Goal: Transaction & Acquisition: Purchase product/service

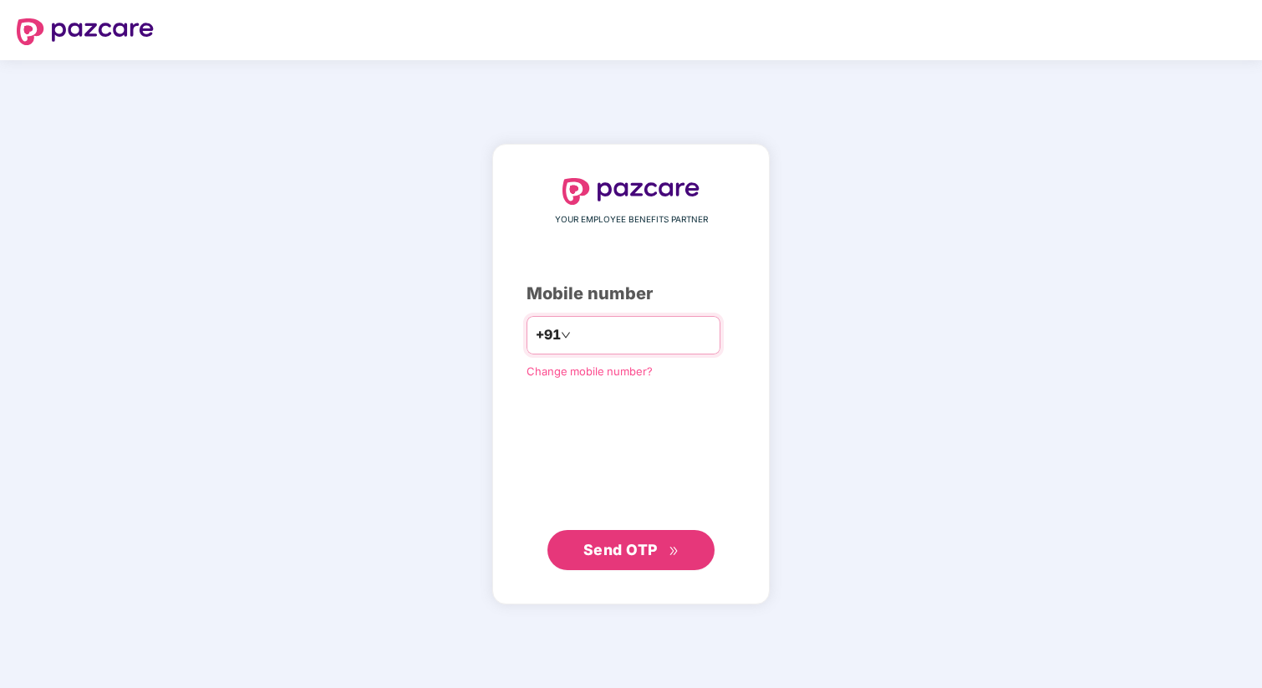
click at [635, 329] on input "number" at bounding box center [642, 335] width 137 height 27
type input "**********"
click at [623, 562] on button "Send OTP" at bounding box center [630, 550] width 167 height 40
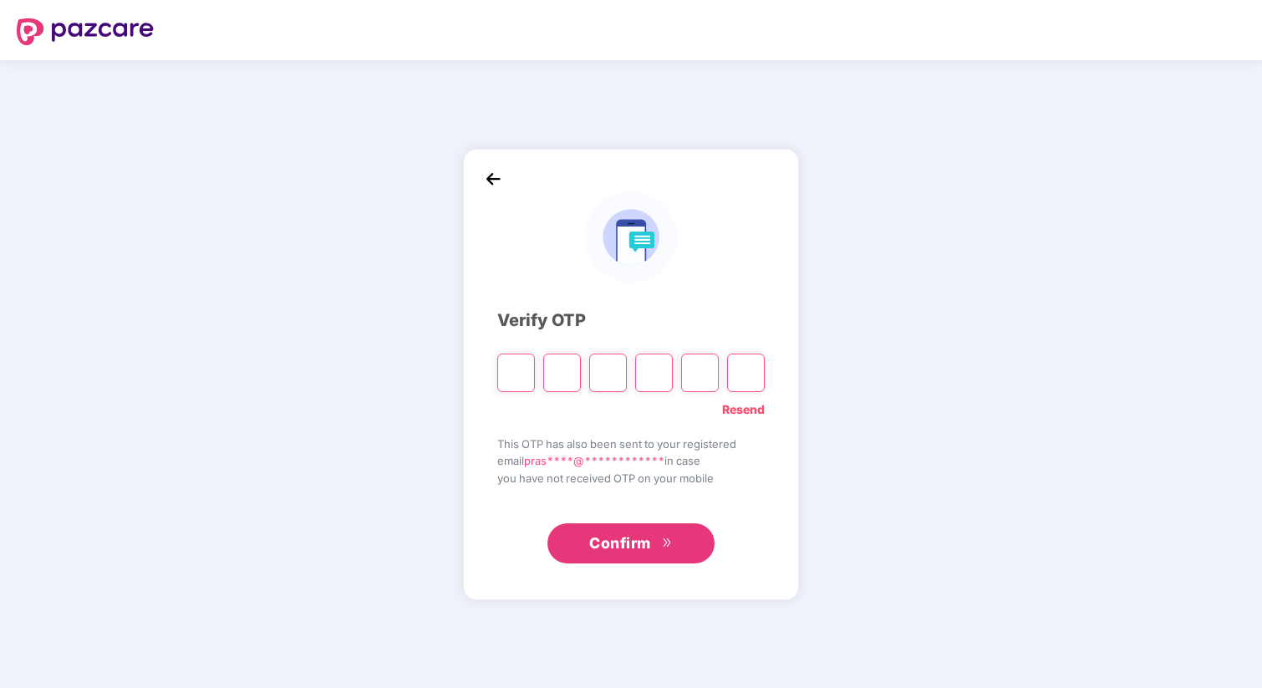
type input "*"
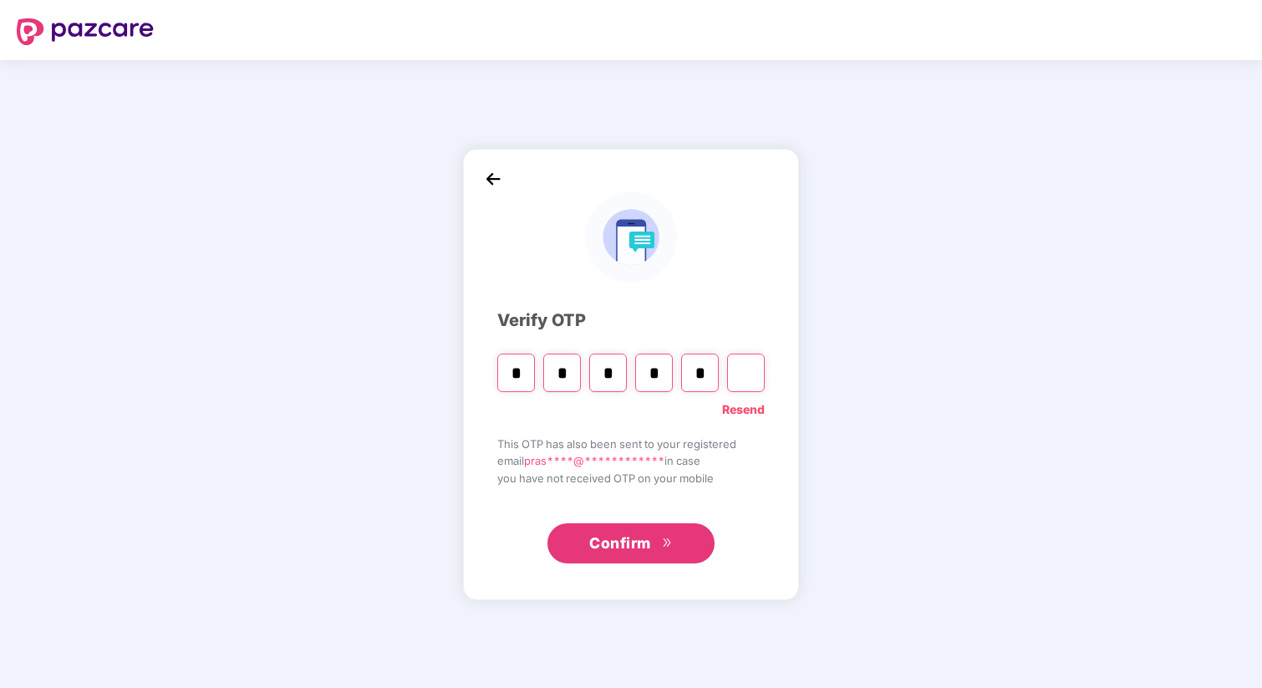
type input "*"
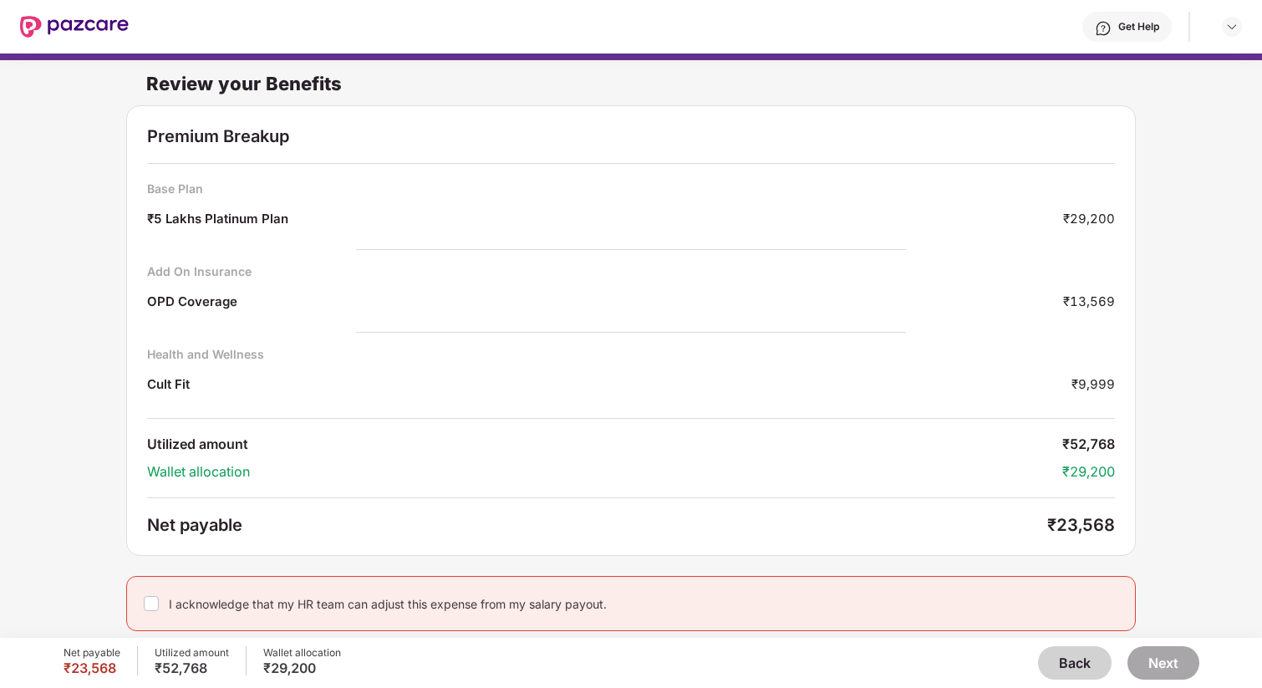
click at [527, 387] on div "Cult Fit ₹9,999" at bounding box center [631, 386] width 968 height 23
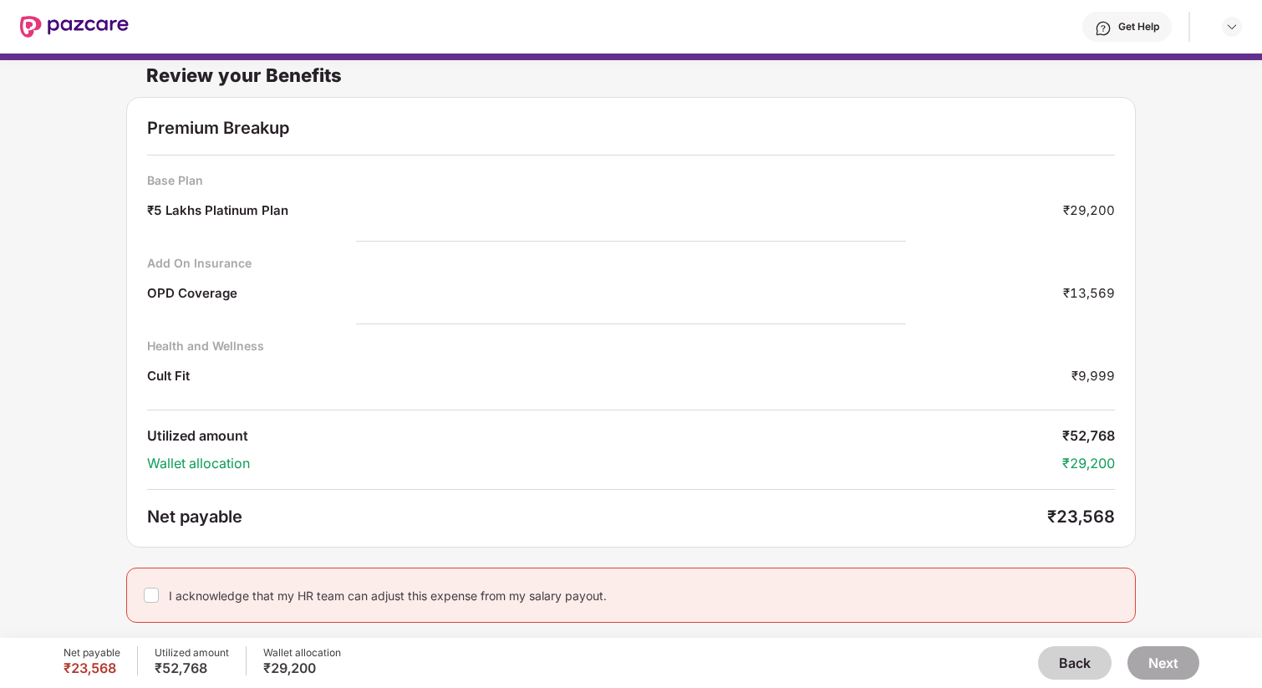
click at [1095, 654] on button "Back" at bounding box center [1075, 662] width 74 height 33
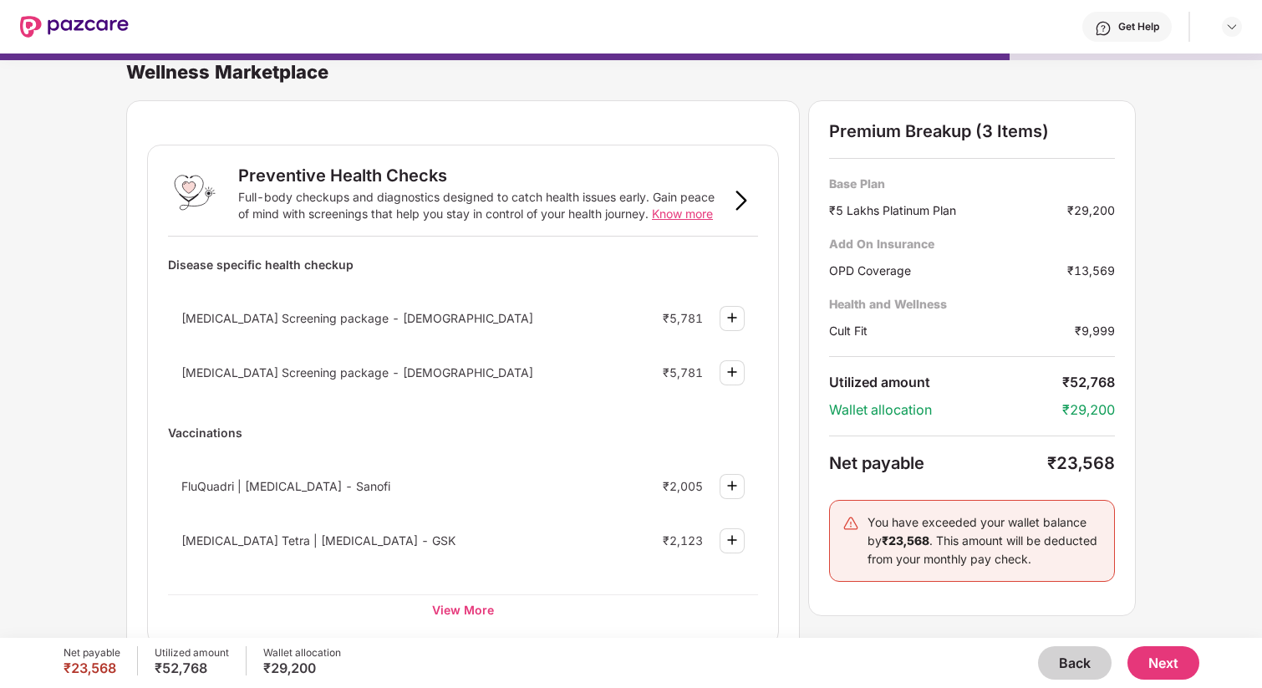
click at [1083, 659] on button "Back" at bounding box center [1075, 662] width 74 height 33
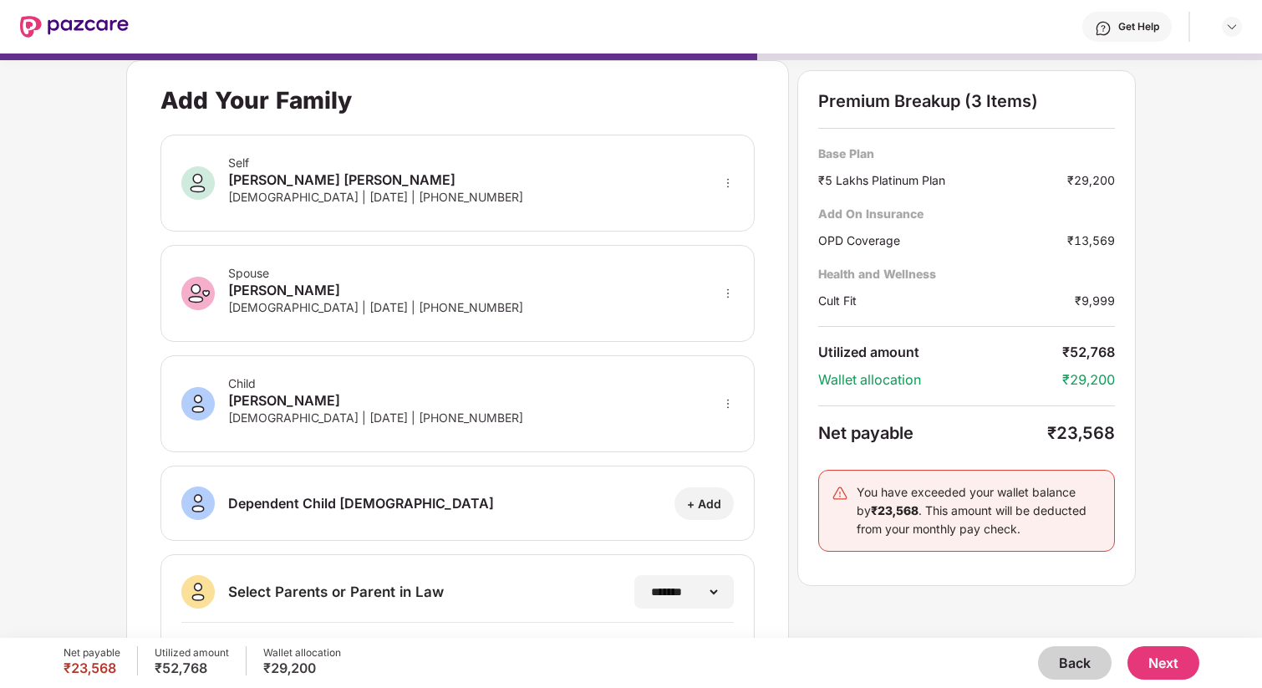
click at [1062, 653] on button "Back" at bounding box center [1075, 662] width 74 height 33
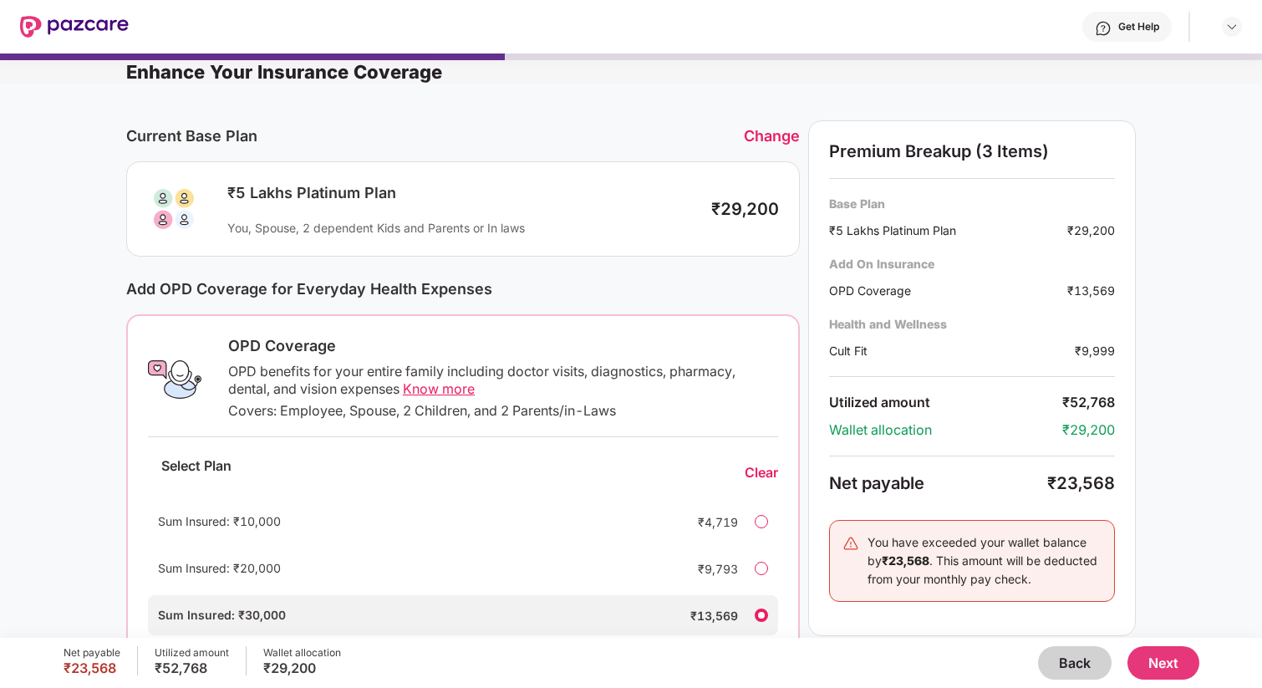
click at [756, 567] on div at bounding box center [761, 568] width 13 height 13
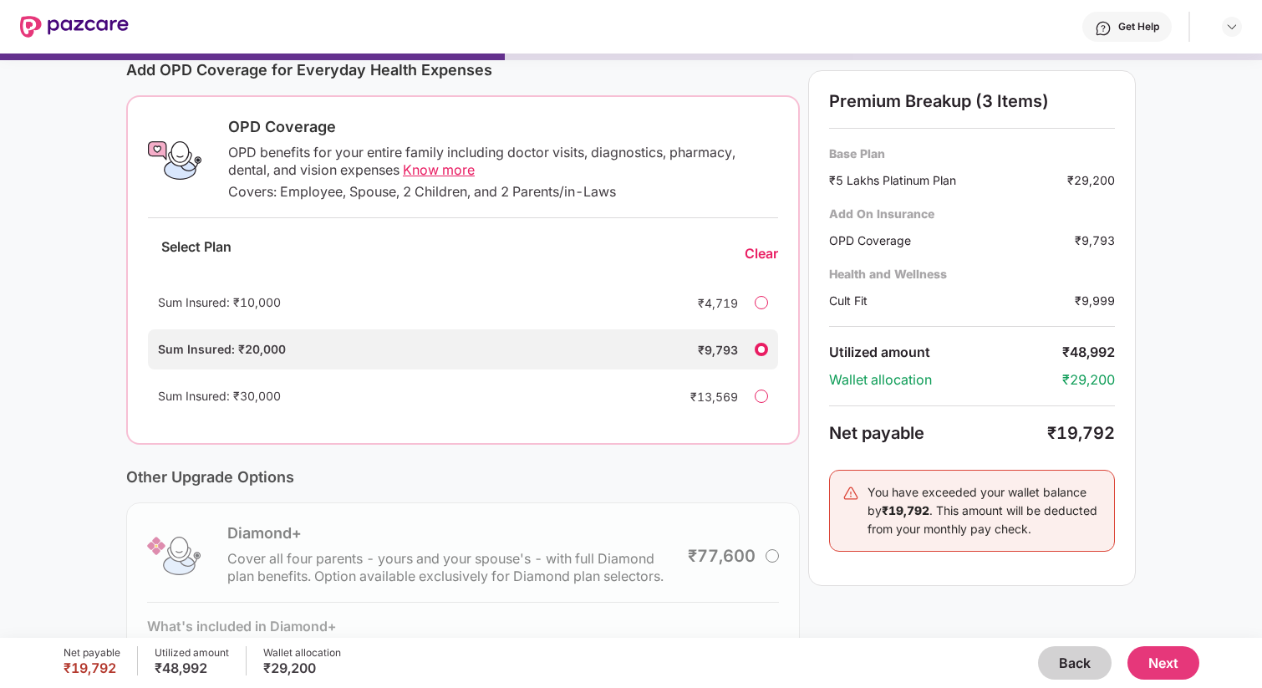
scroll to position [0, 0]
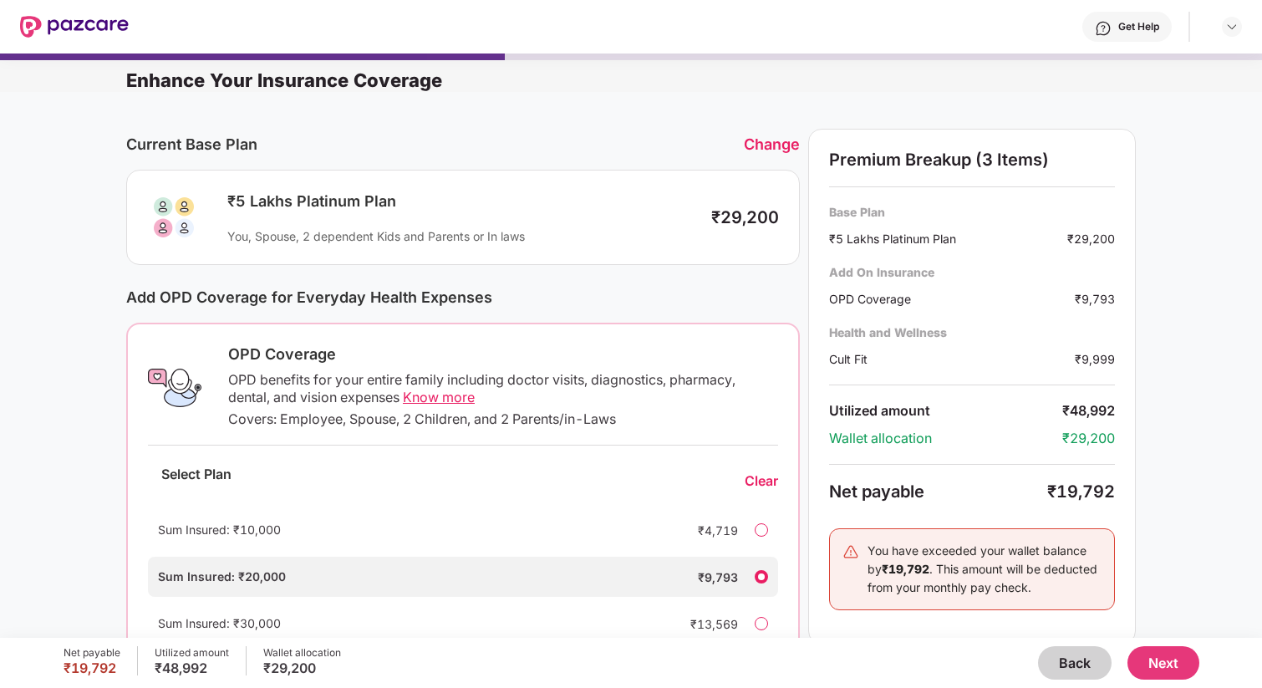
click at [1067, 654] on button "Back" at bounding box center [1075, 662] width 74 height 33
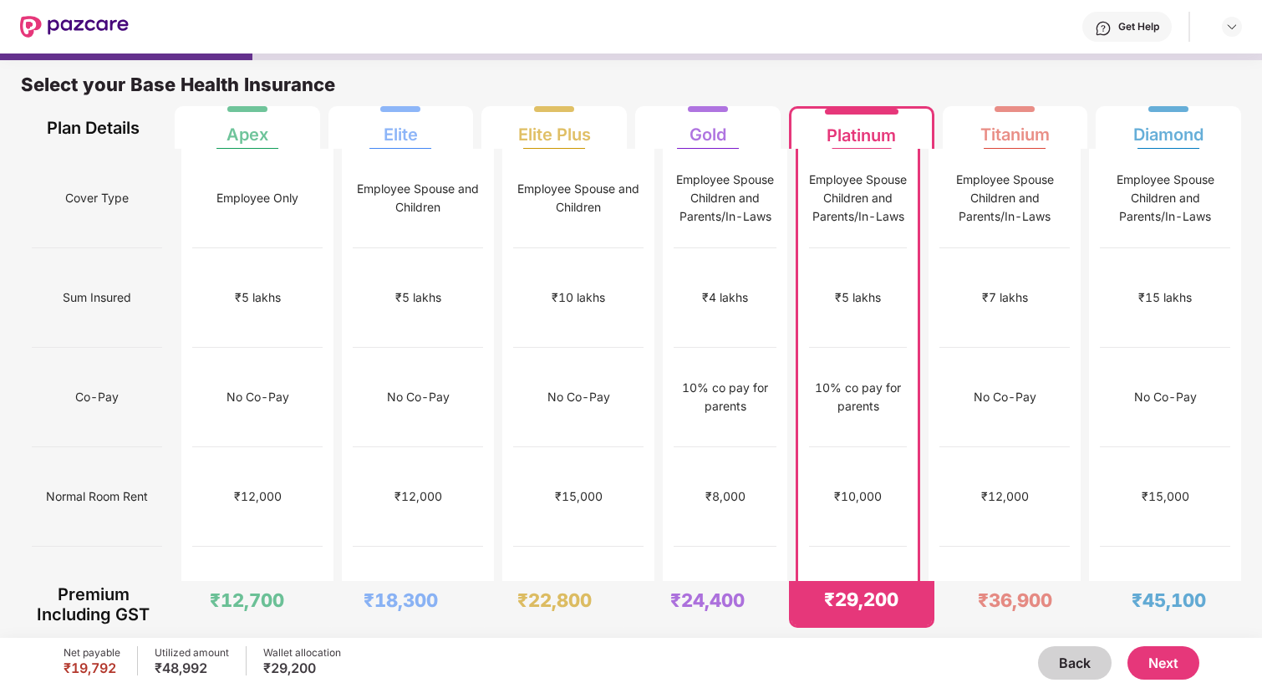
click at [1155, 663] on button "Next" at bounding box center [1164, 662] width 72 height 33
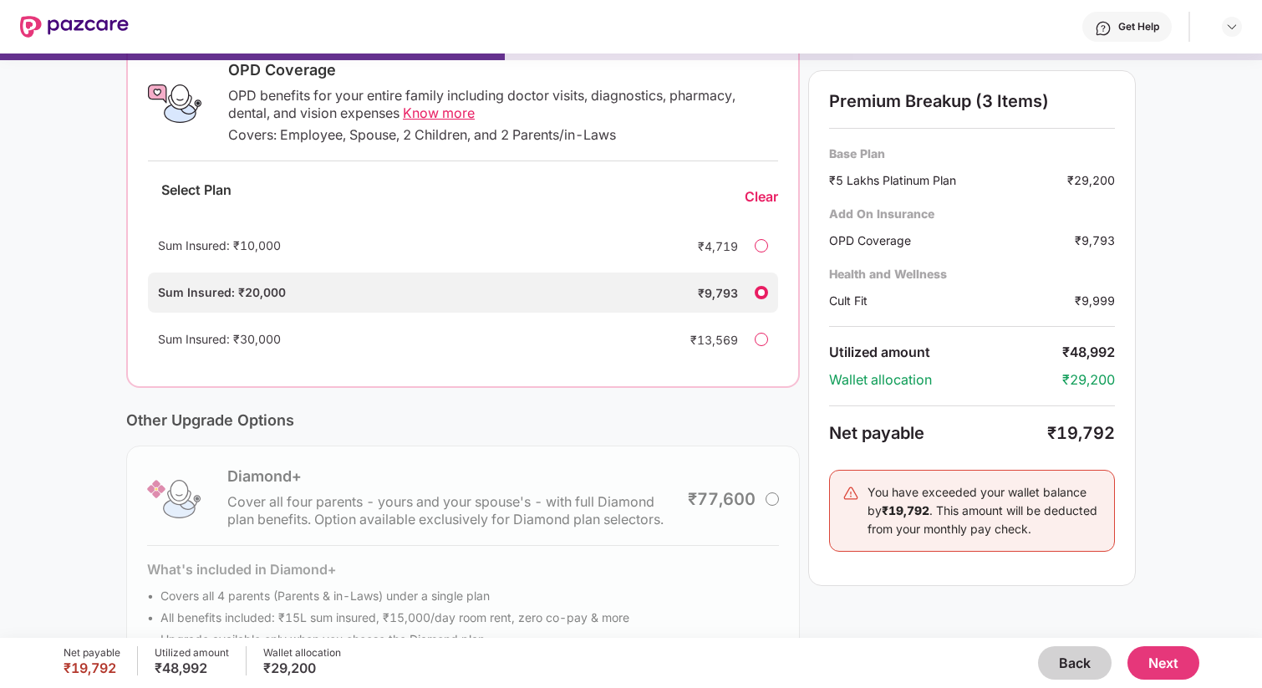
scroll to position [339, 0]
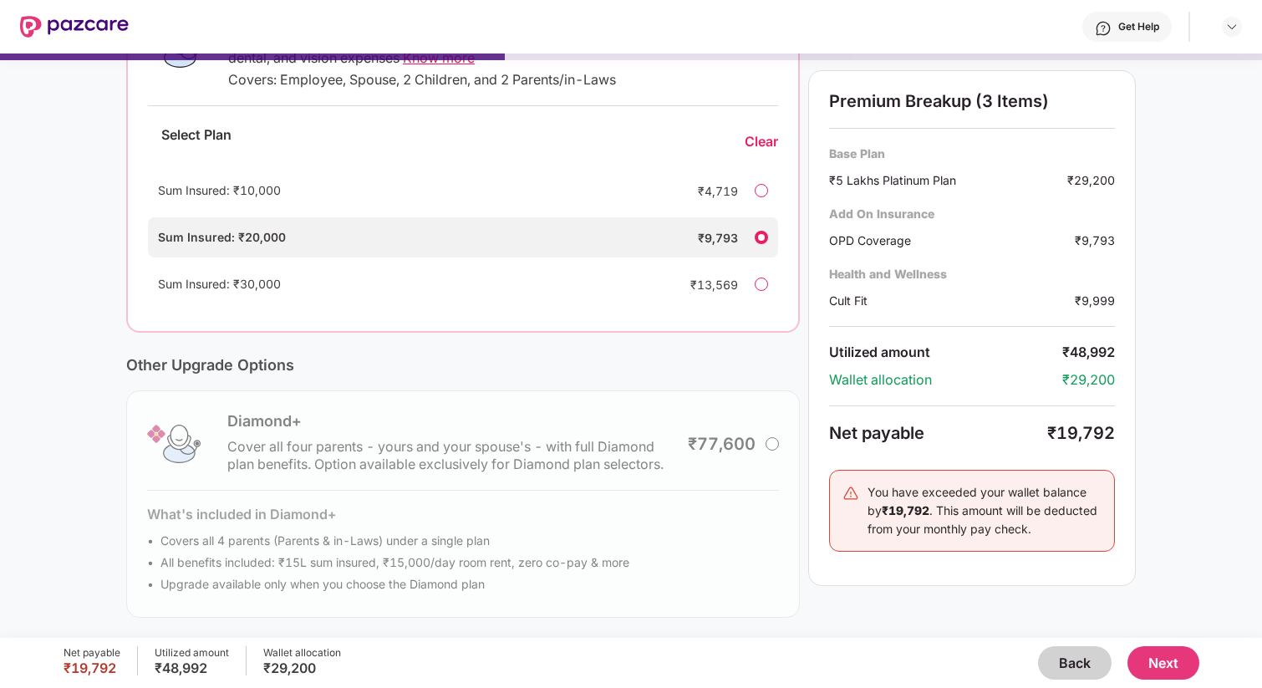
click at [1164, 656] on button "Next" at bounding box center [1164, 662] width 72 height 33
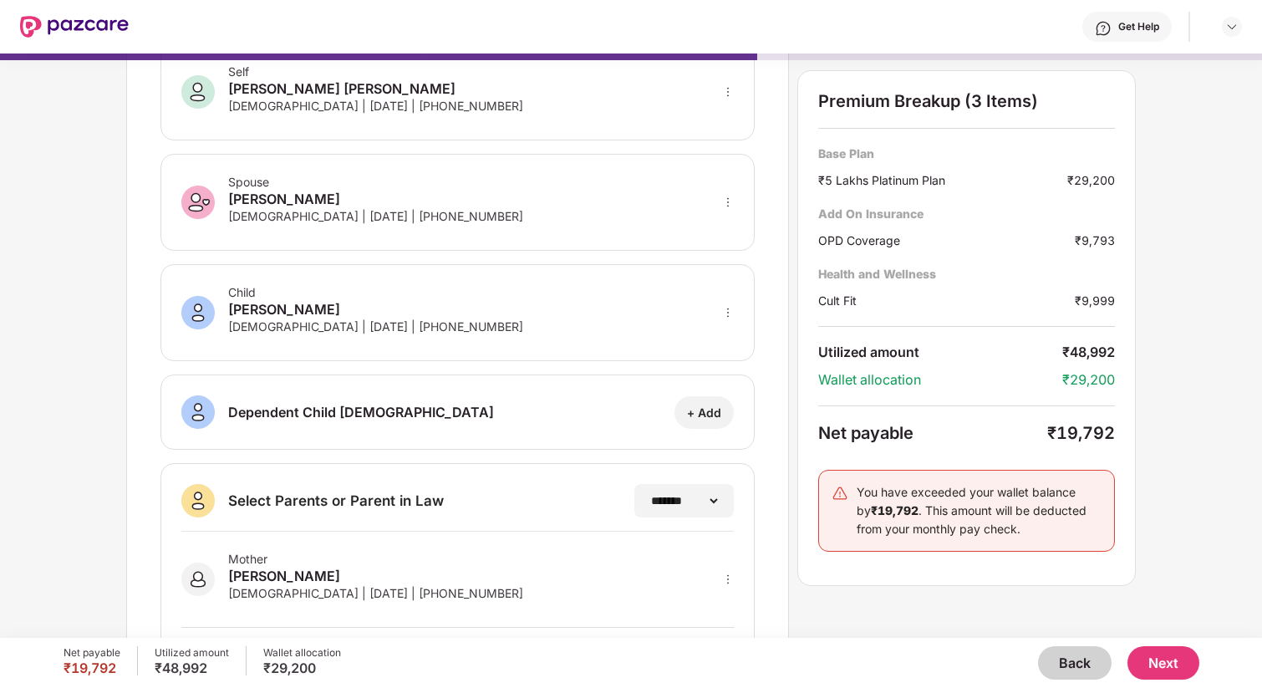
scroll to position [224, 0]
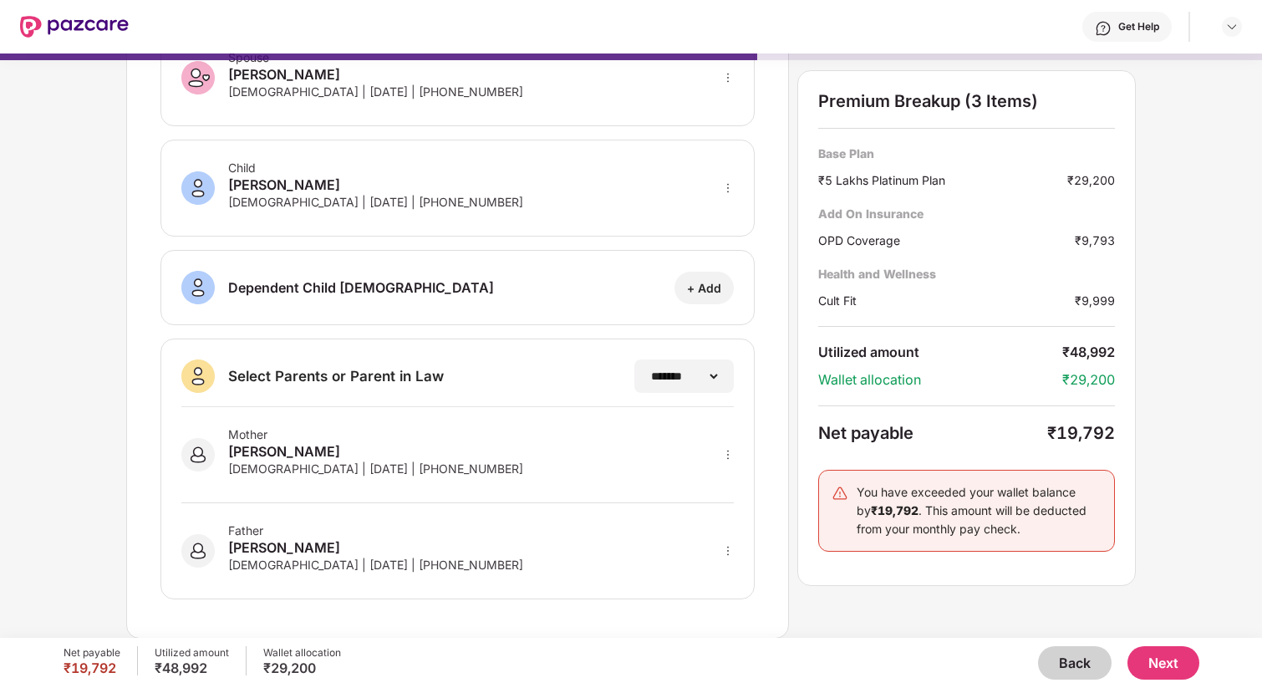
click at [1172, 661] on button "Next" at bounding box center [1164, 662] width 72 height 33
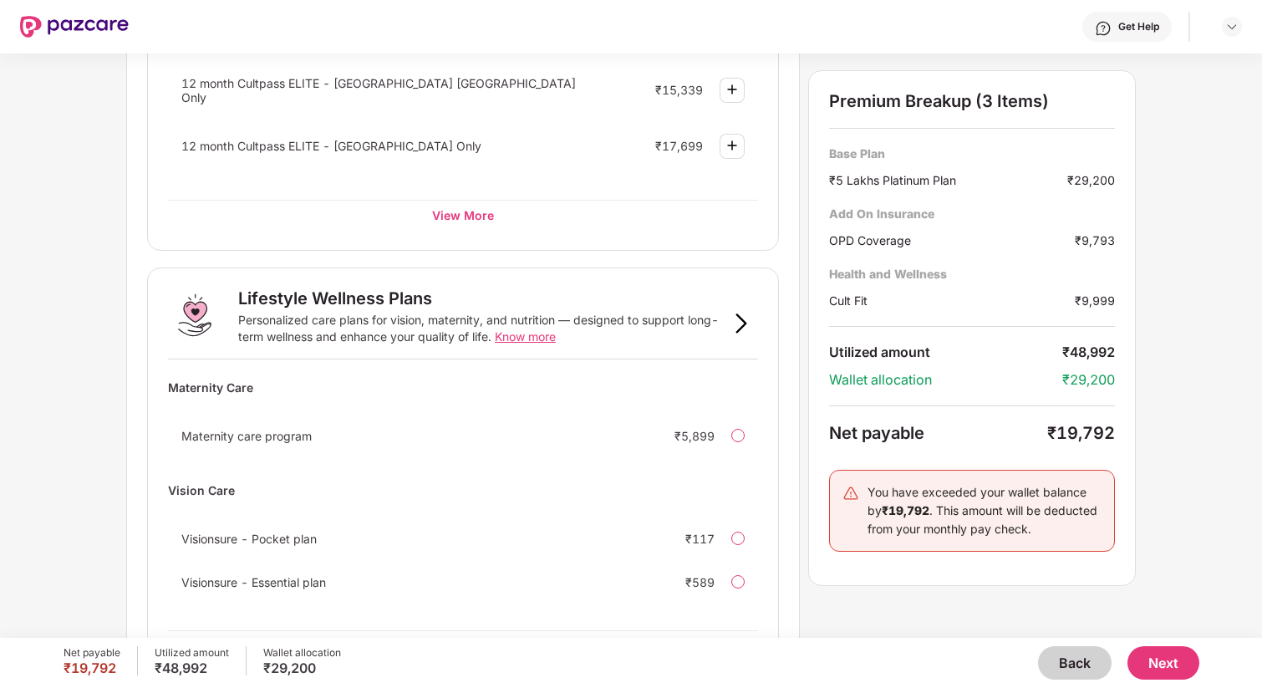
scroll to position [981, 0]
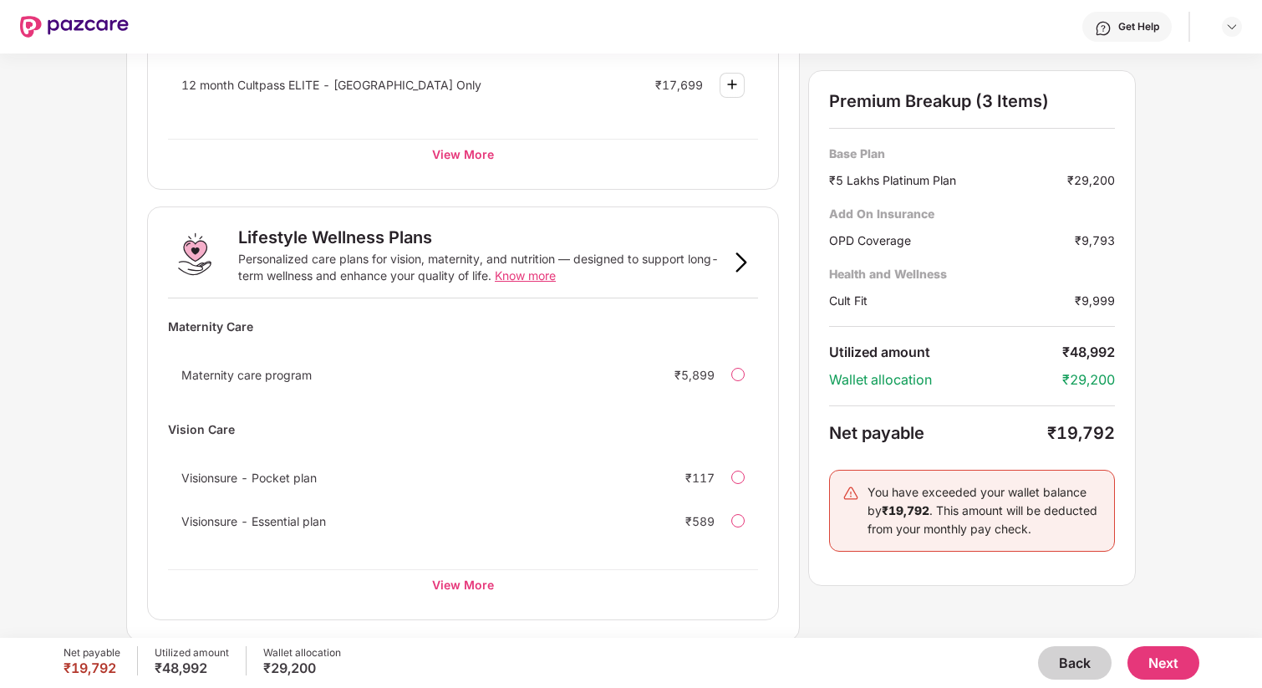
click at [1169, 655] on button "Next" at bounding box center [1164, 662] width 72 height 33
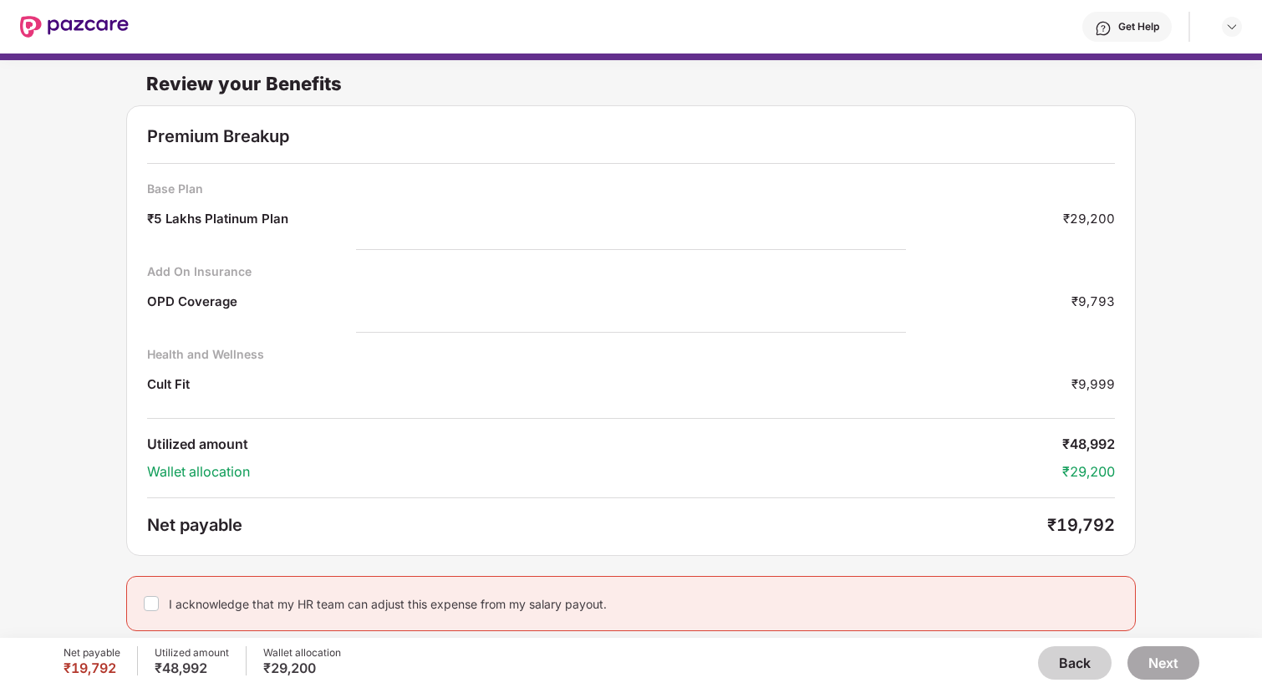
scroll to position [8, 0]
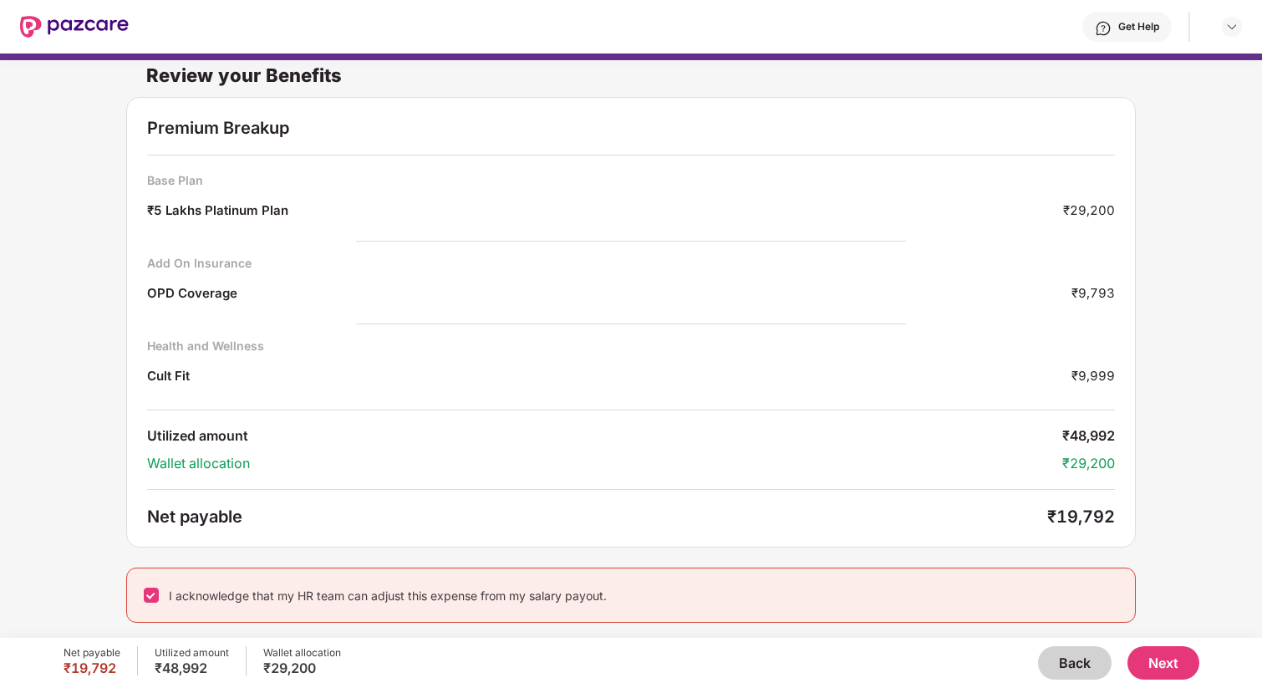
click at [1151, 660] on button "Next" at bounding box center [1164, 662] width 72 height 33
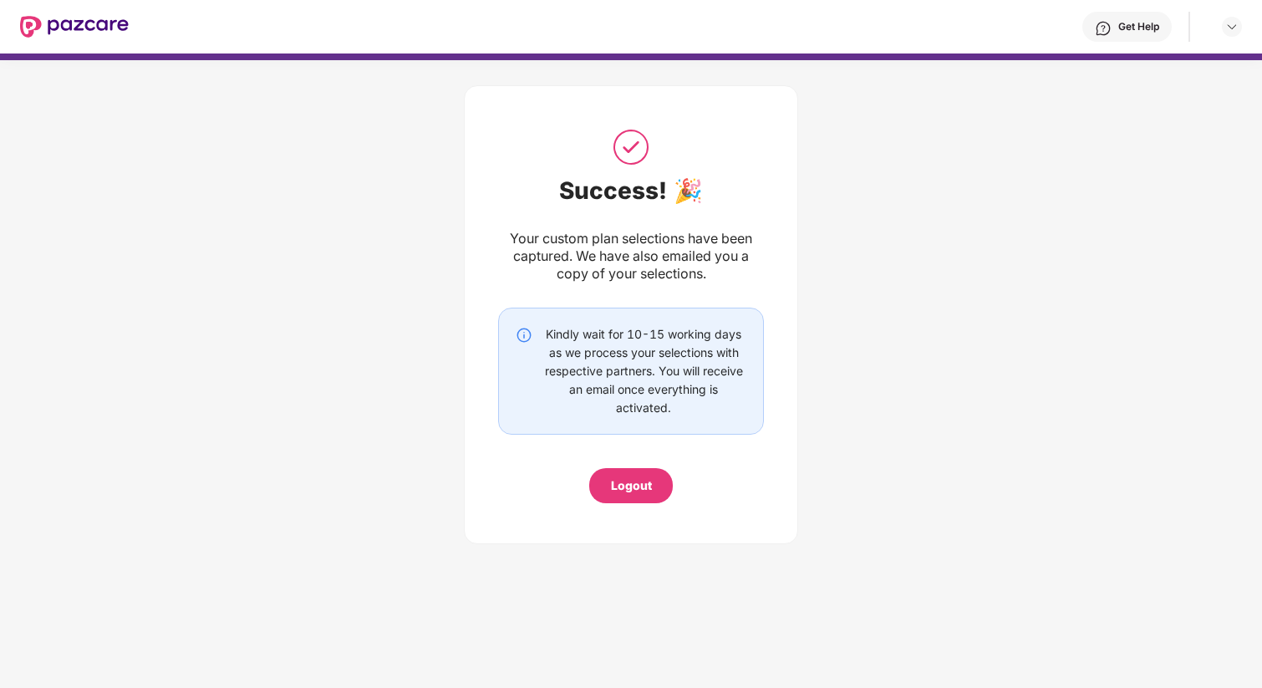
click at [88, 29] on img at bounding box center [74, 27] width 109 height 22
click at [71, 18] on img at bounding box center [74, 27] width 109 height 22
click at [1237, 23] on img at bounding box center [1231, 26] width 13 height 13
click at [81, 17] on img at bounding box center [74, 27] width 109 height 22
